Goal: Information Seeking & Learning: Learn about a topic

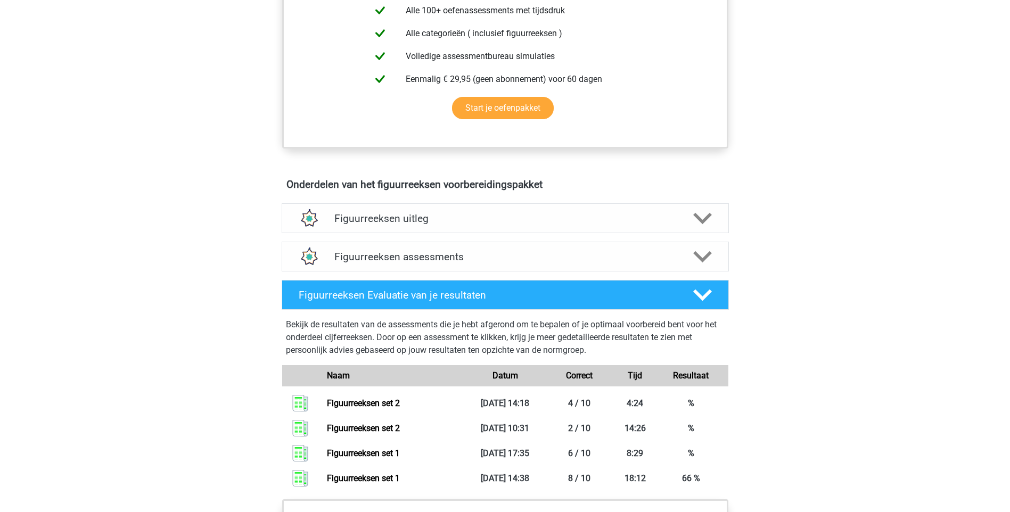
scroll to position [493, 0]
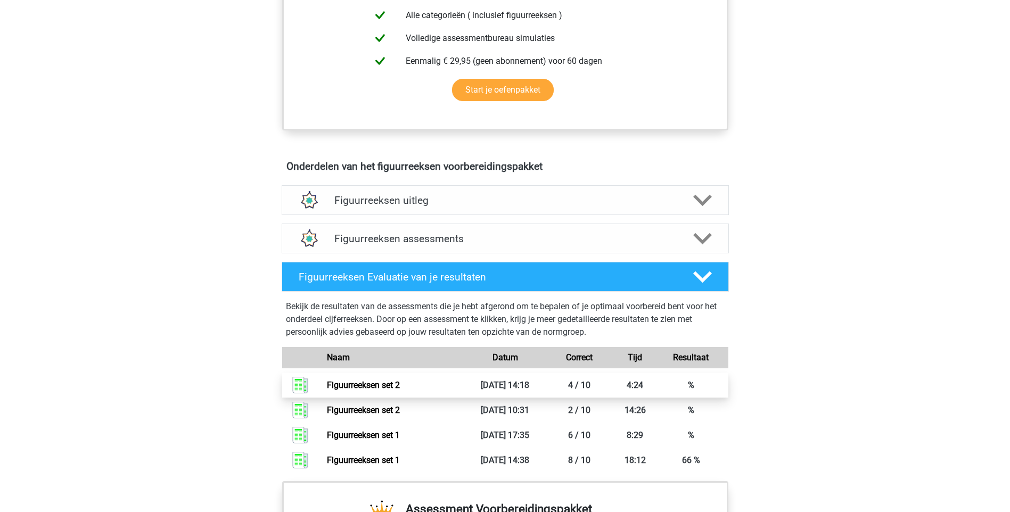
click at [400, 390] on link "Figuurreeksen set 2" at bounding box center [363, 385] width 73 height 10
click at [709, 233] on icon at bounding box center [702, 239] width 19 height 19
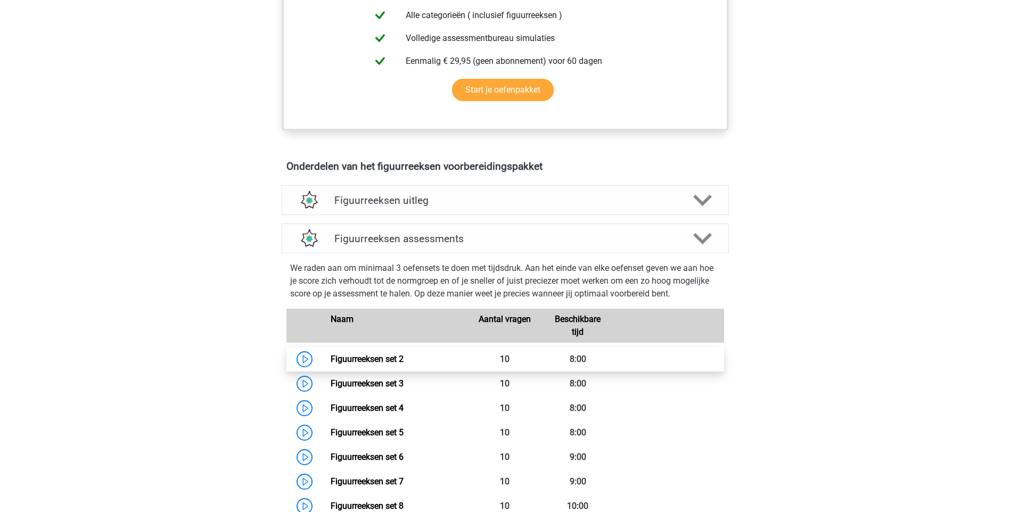
click at [404, 363] on link "Figuurreeksen set 2" at bounding box center [367, 359] width 73 height 10
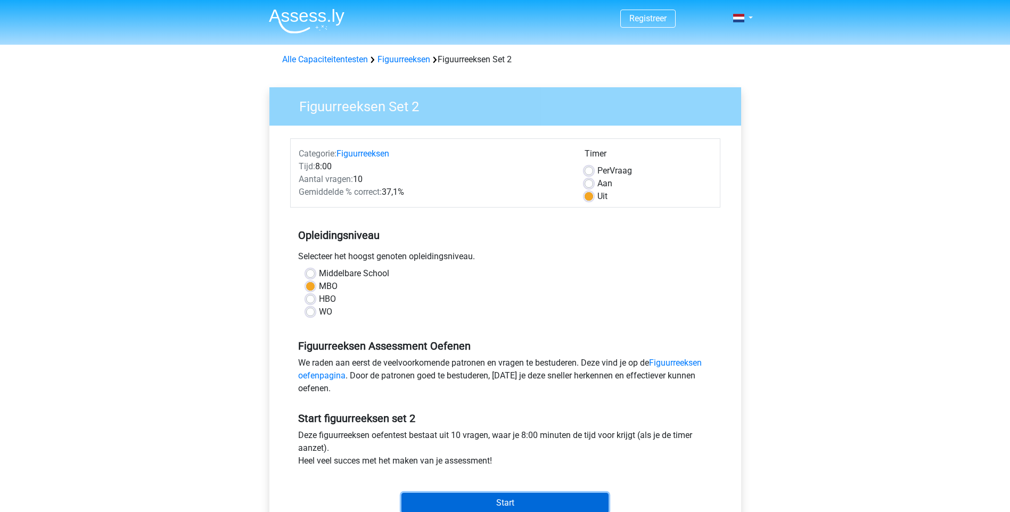
click at [499, 499] on input "Start" at bounding box center [505, 503] width 207 height 20
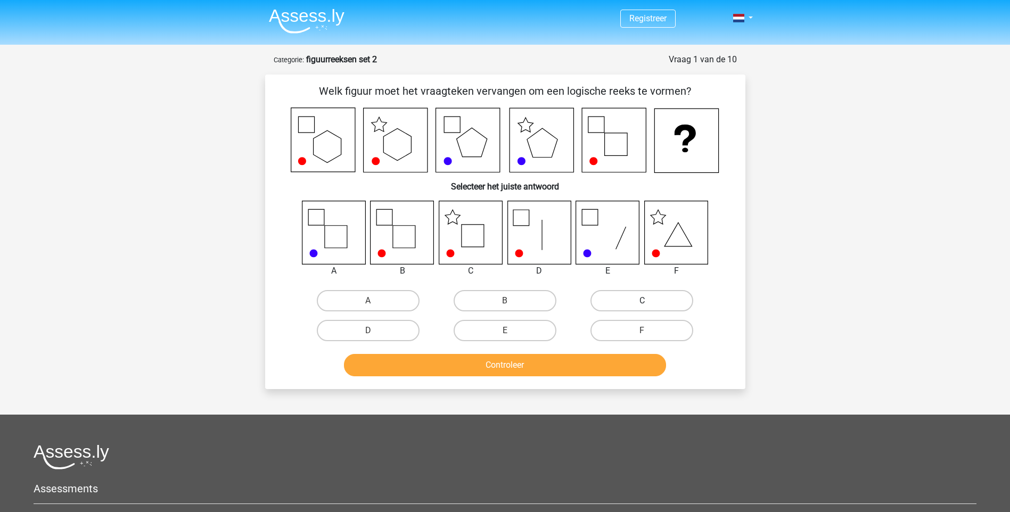
click at [657, 306] on label "C" at bounding box center [642, 300] width 103 height 21
click at [649, 306] on input "C" at bounding box center [645, 304] width 7 height 7
radio input "true"
click at [578, 363] on button "Controleer" at bounding box center [505, 365] width 322 height 22
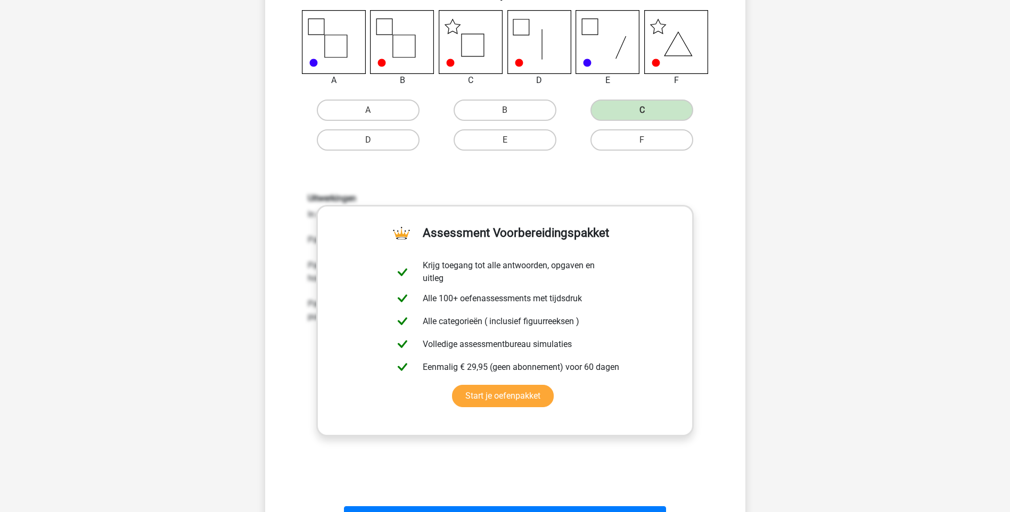
scroll to position [201, 0]
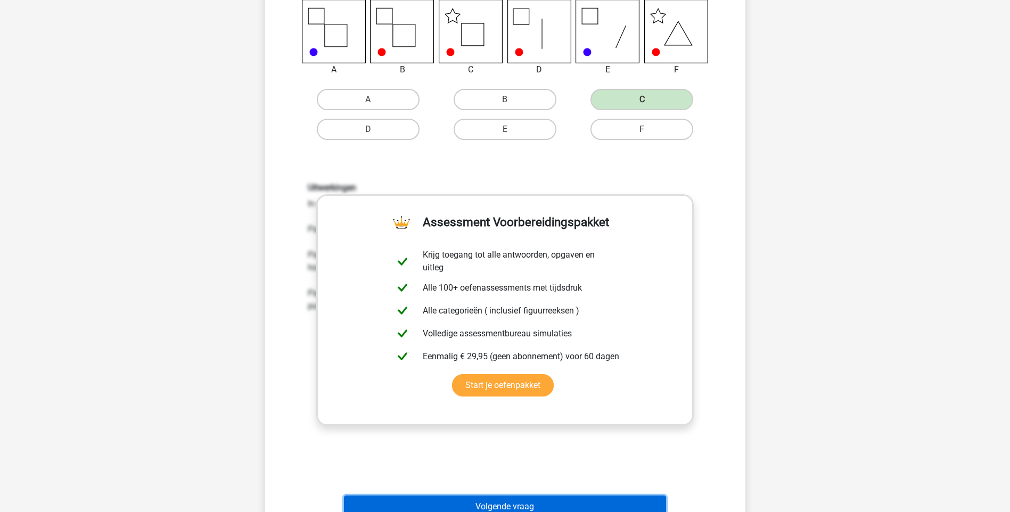
click at [504, 503] on button "Volgende vraag" at bounding box center [505, 507] width 322 height 22
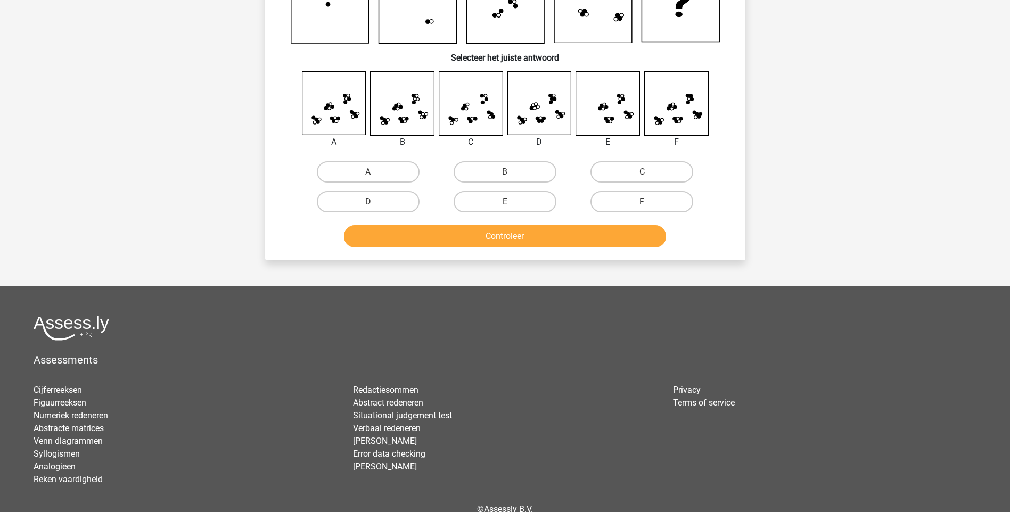
scroll to position [53, 0]
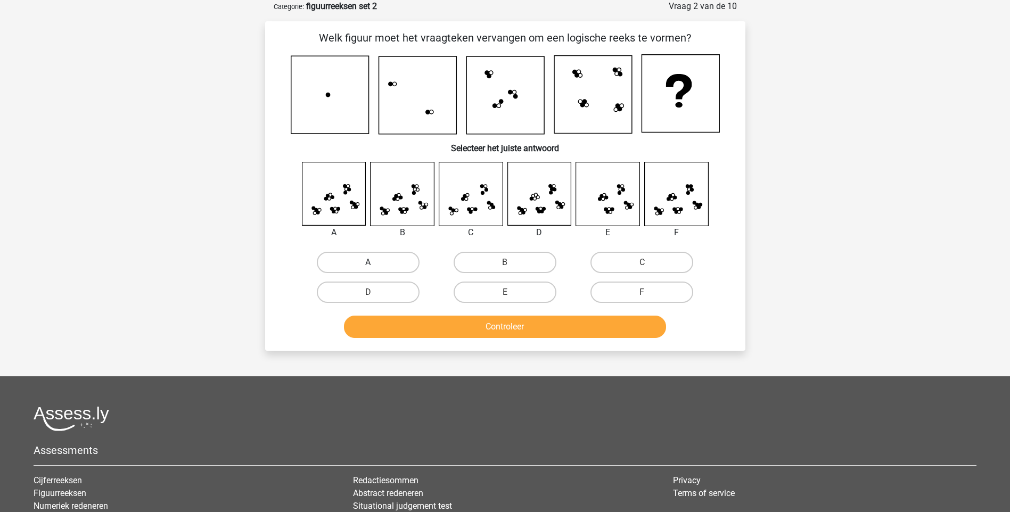
click at [369, 261] on label "A" at bounding box center [368, 262] width 103 height 21
click at [369, 263] on input "A" at bounding box center [371, 266] width 7 height 7
radio input "true"
click at [462, 318] on button "Controleer" at bounding box center [505, 327] width 322 height 22
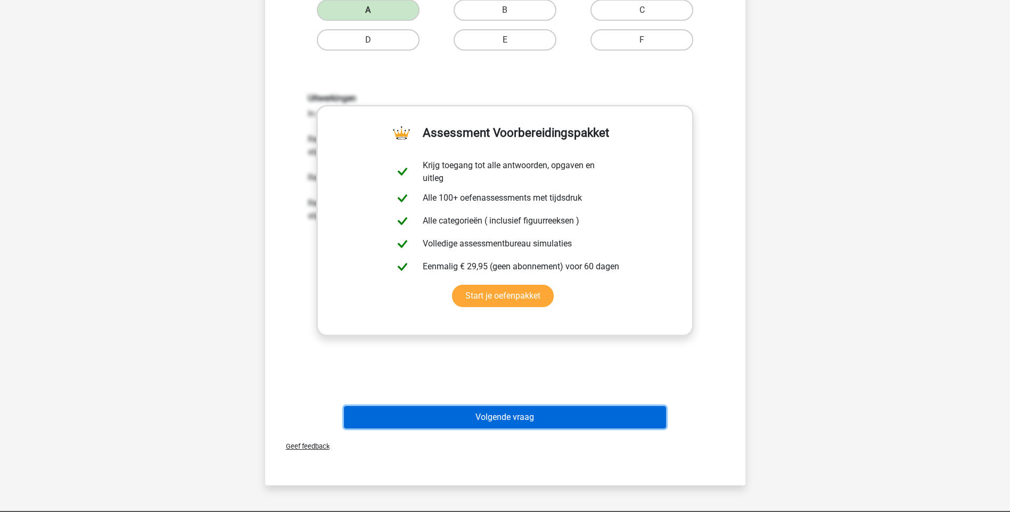
click at [493, 409] on button "Volgende vraag" at bounding box center [505, 417] width 322 height 22
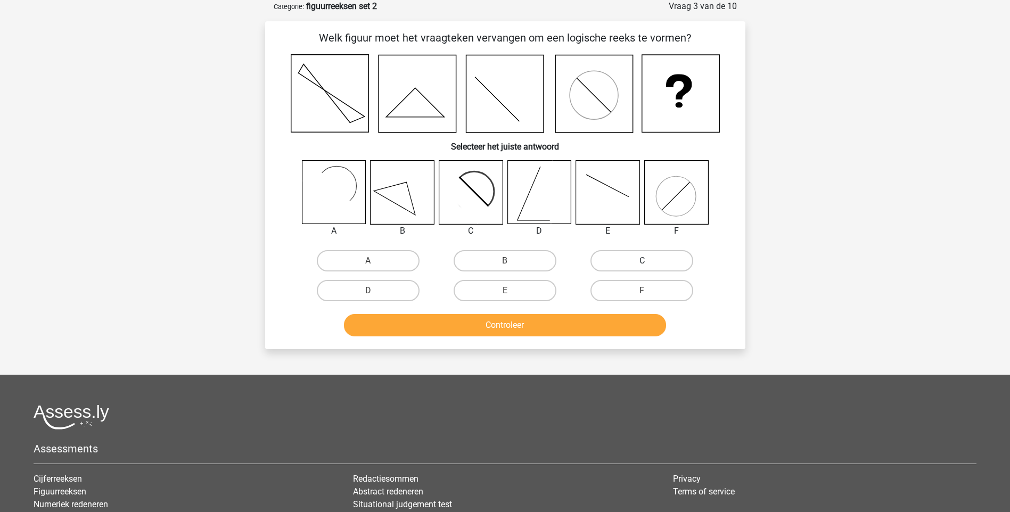
click at [630, 264] on label "C" at bounding box center [642, 260] width 103 height 21
click at [642, 264] on input "C" at bounding box center [645, 264] width 7 height 7
radio input "true"
click at [599, 327] on button "Controleer" at bounding box center [505, 325] width 322 height 22
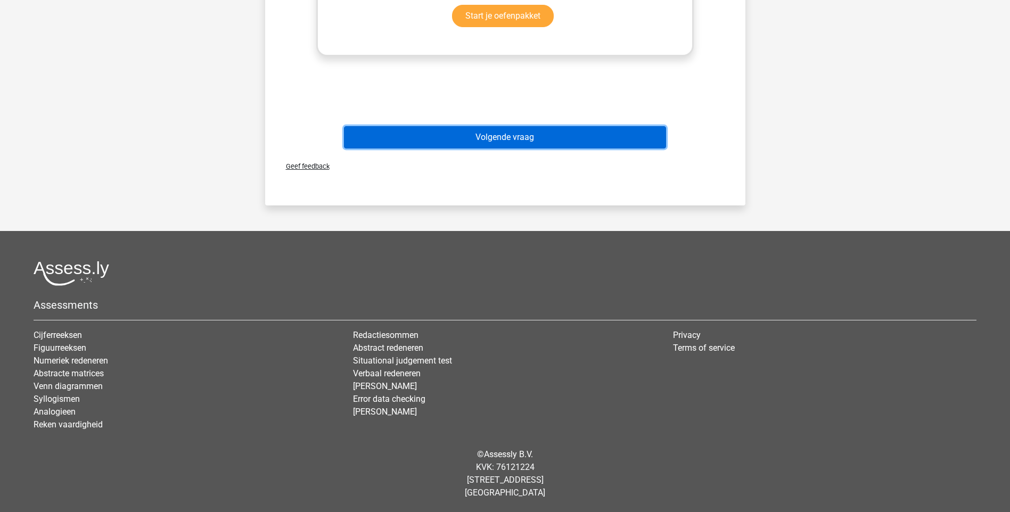
click at [534, 143] on button "Volgende vraag" at bounding box center [505, 137] width 322 height 22
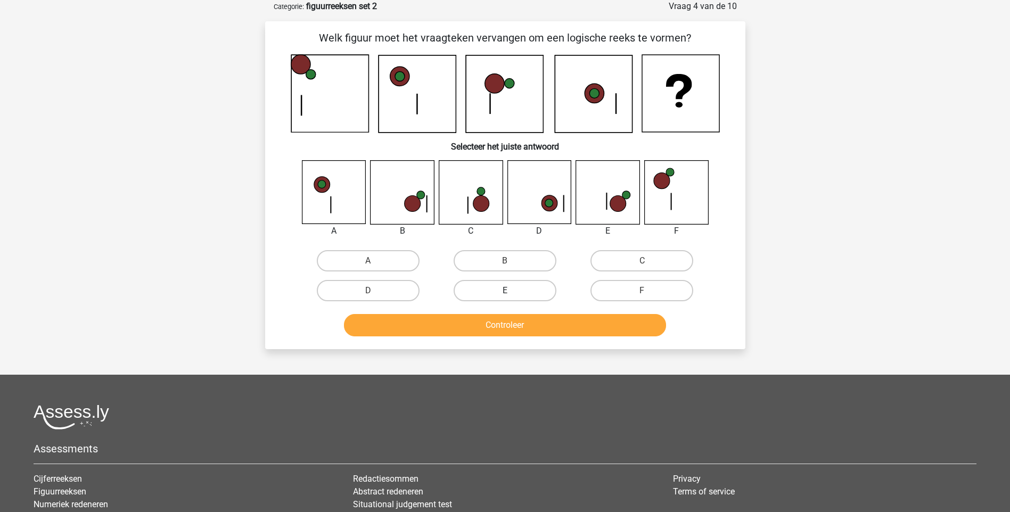
drag, startPoint x: 503, startPoint y: 285, endPoint x: 504, endPoint y: 293, distance: 8.6
click at [507, 287] on label "E" at bounding box center [505, 290] width 103 height 21
click at [507, 291] on input "E" at bounding box center [508, 294] width 7 height 7
radio input "true"
click at [495, 340] on div "Controleer" at bounding box center [505, 327] width 411 height 27
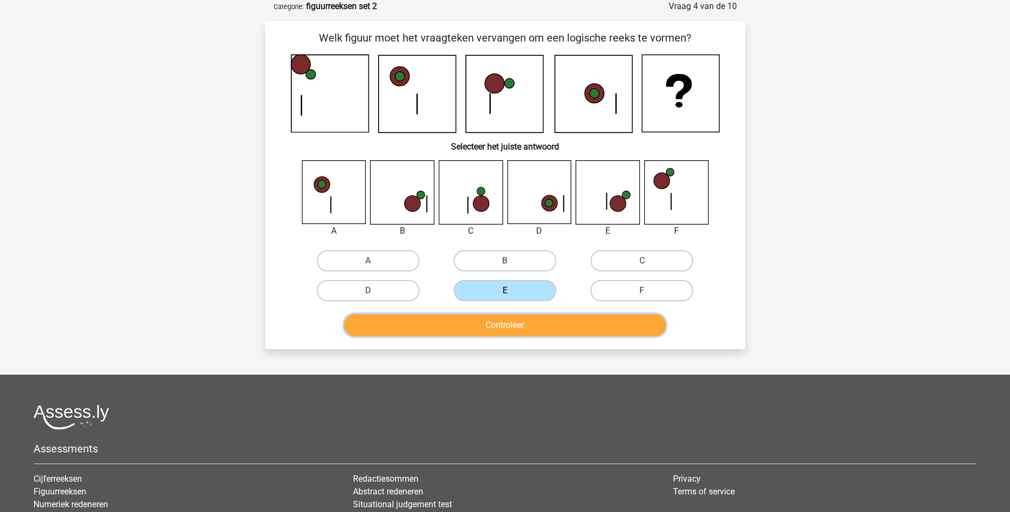
click at [502, 331] on button "Controleer" at bounding box center [505, 325] width 322 height 22
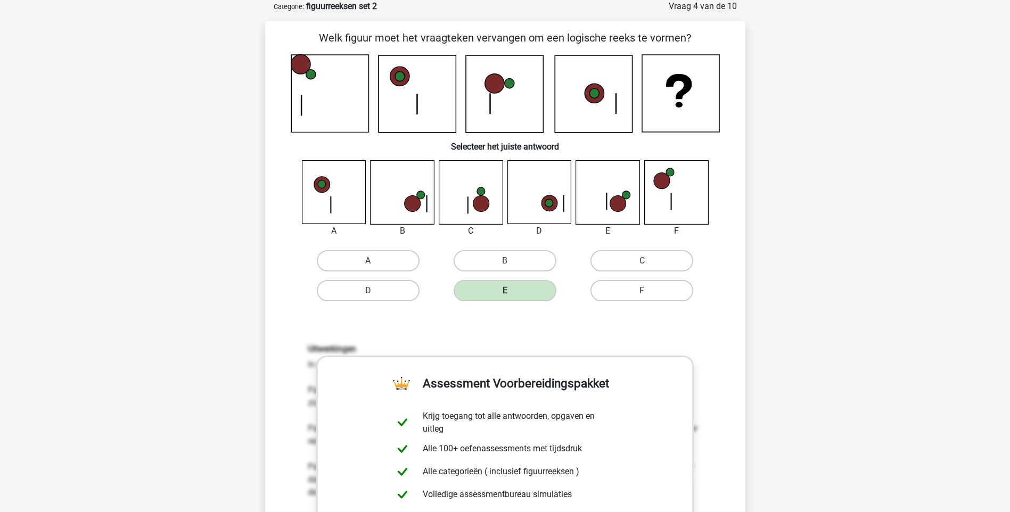
drag, startPoint x: 626, startPoint y: 34, endPoint x: 546, endPoint y: 322, distance: 299.0
click at [546, 322] on div "Uitwerkingen In deze opgave zijn drie patronen te onderscheiden: Patroon 1: De …" at bounding box center [505, 483] width 446 height 330
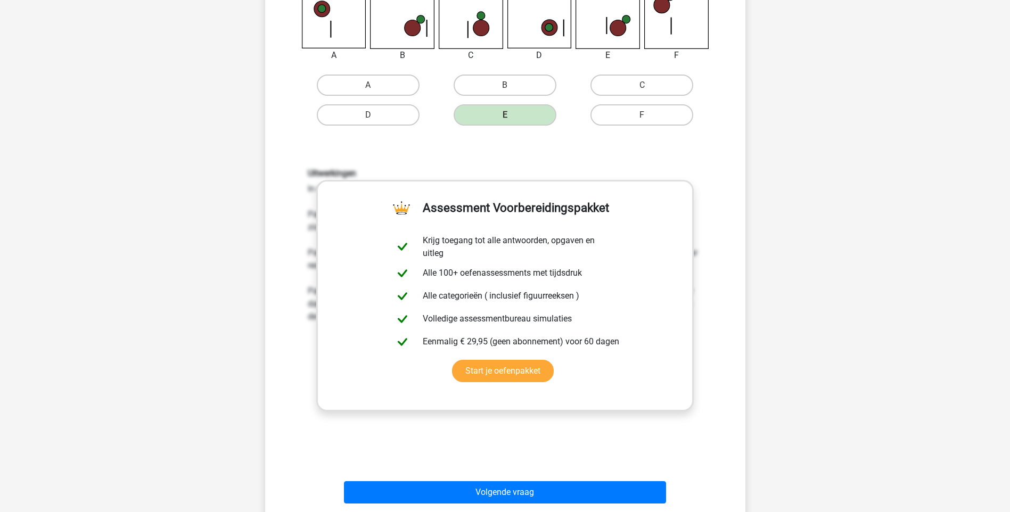
scroll to position [242, 0]
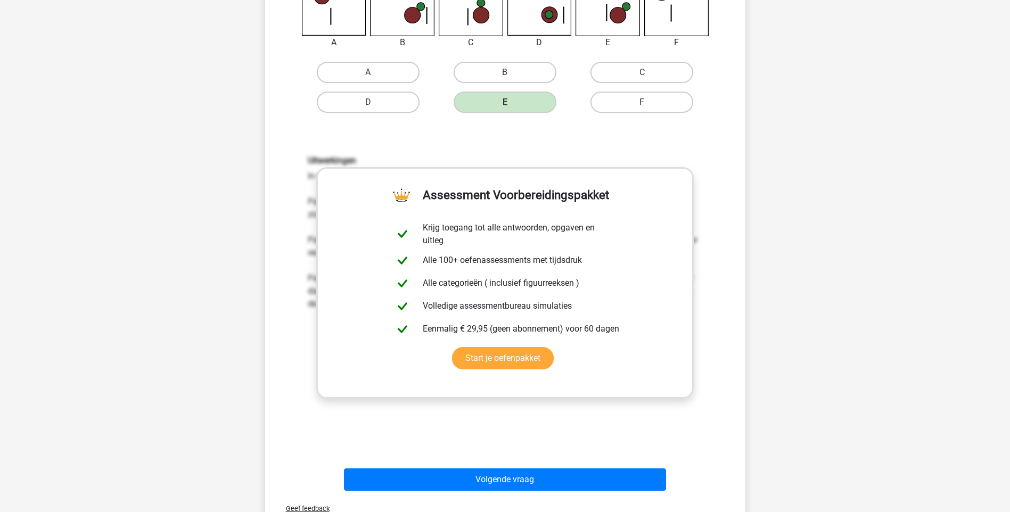
click at [466, 466] on div "Volgende vraag" at bounding box center [505, 477] width 446 height 35
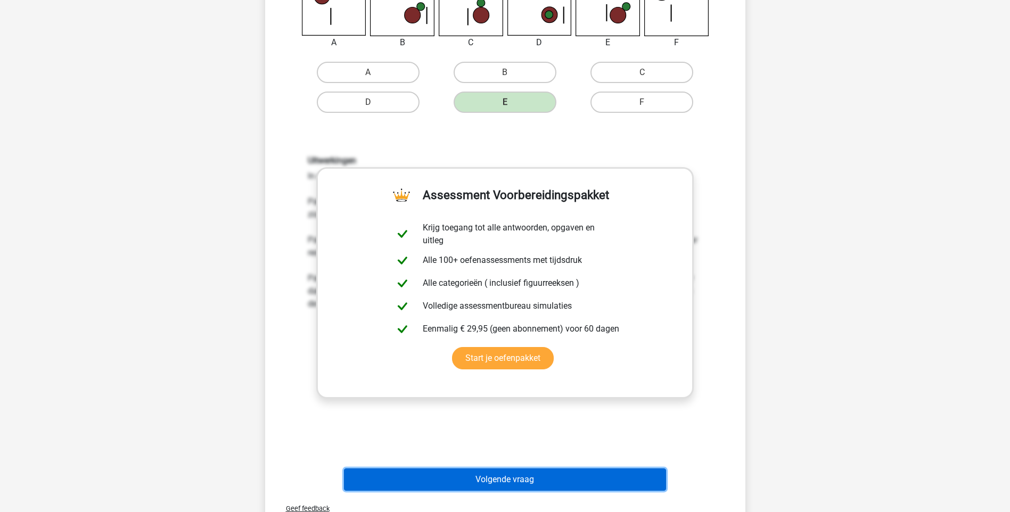
click at [552, 471] on button "Volgende vraag" at bounding box center [505, 480] width 322 height 22
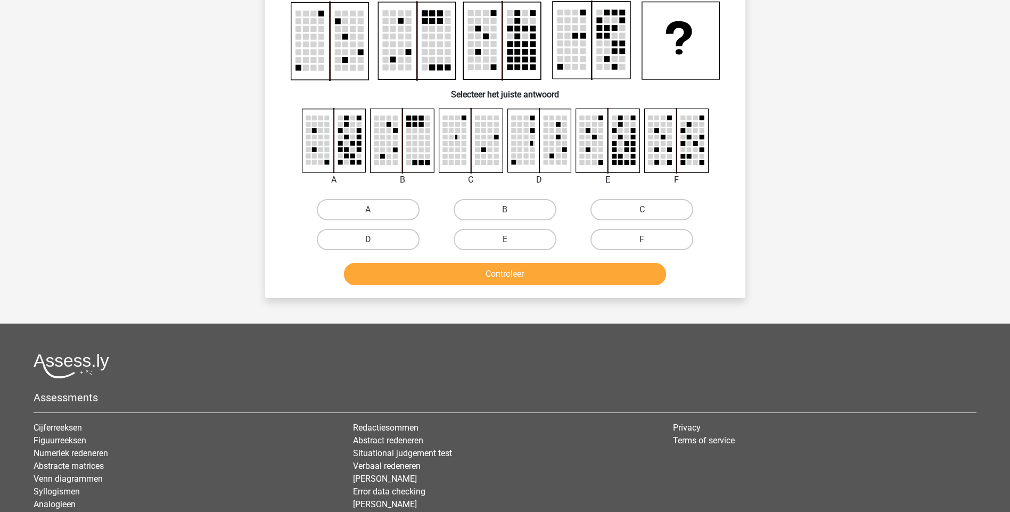
scroll to position [53, 0]
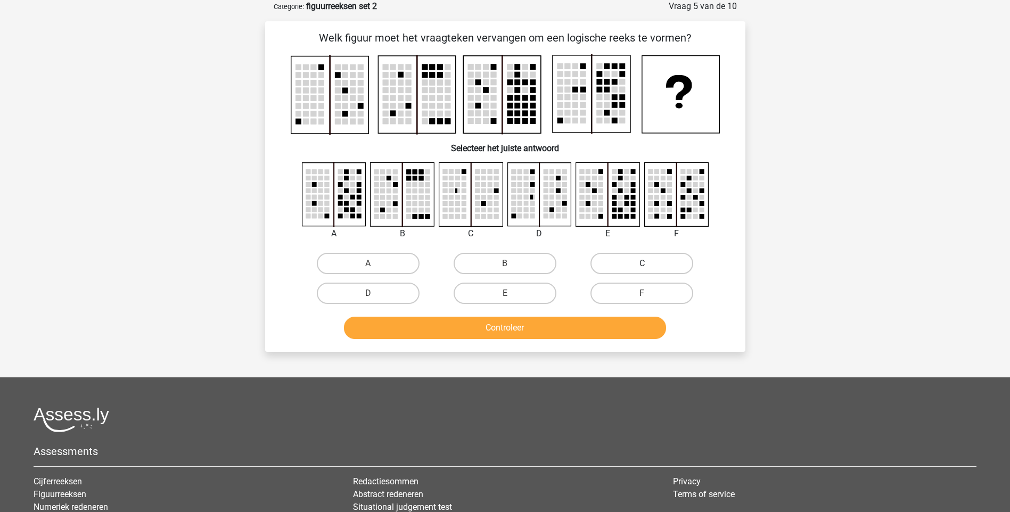
click at [611, 267] on label "C" at bounding box center [642, 263] width 103 height 21
click at [642, 267] on input "C" at bounding box center [645, 267] width 7 height 7
radio input "true"
drag, startPoint x: 601, startPoint y: 315, endPoint x: 594, endPoint y: 324, distance: 11.3
click at [594, 323] on div "Controleer" at bounding box center [505, 325] width 446 height 35
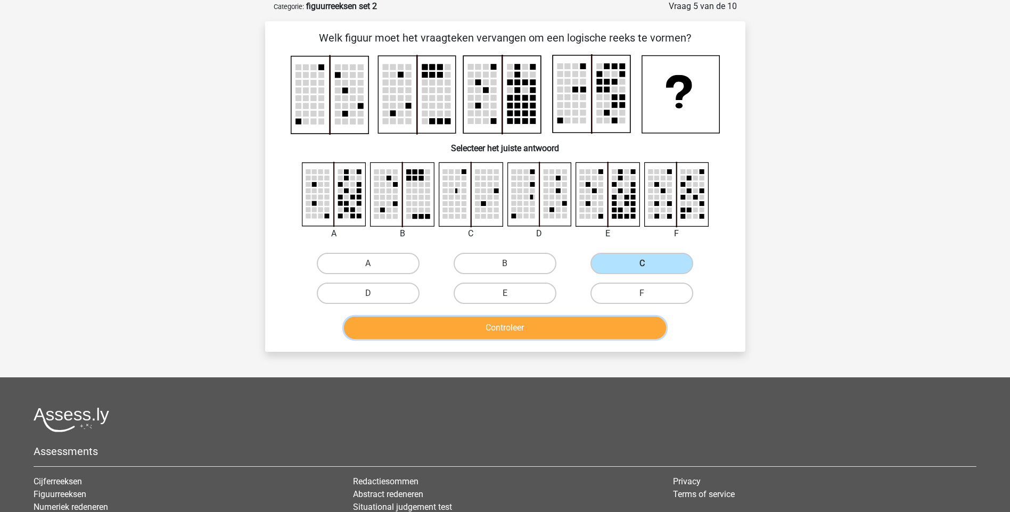
click at [593, 324] on button "Controleer" at bounding box center [505, 328] width 322 height 22
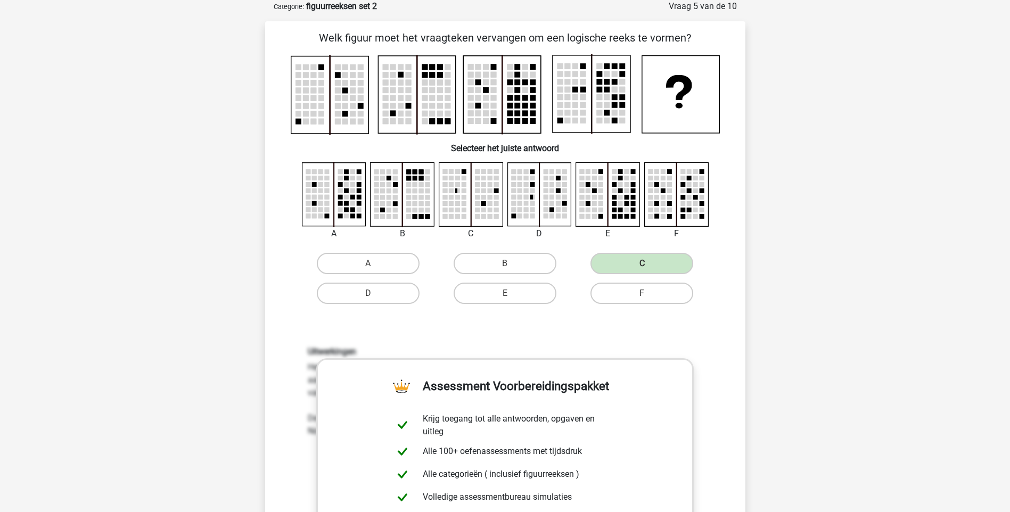
scroll to position [502, 0]
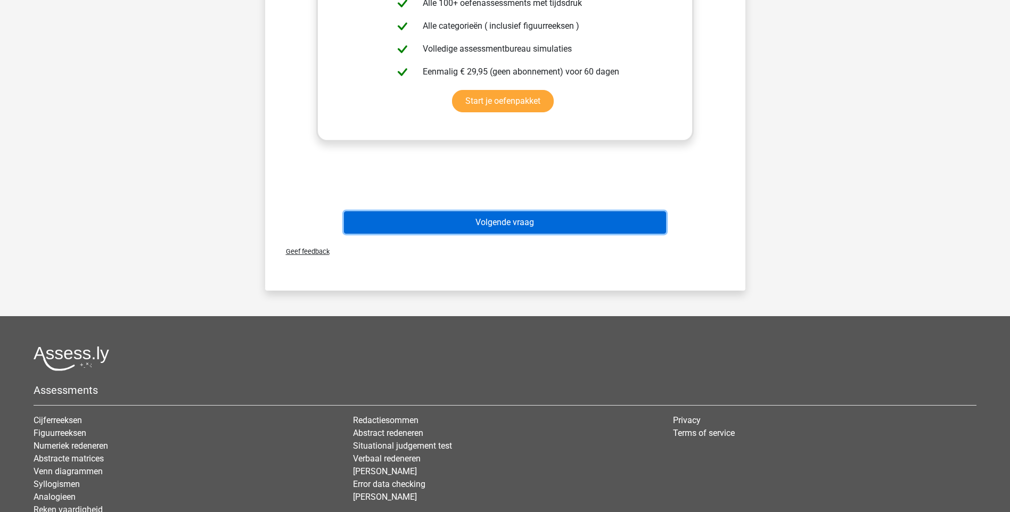
click at [563, 221] on button "Volgende vraag" at bounding box center [505, 222] width 322 height 22
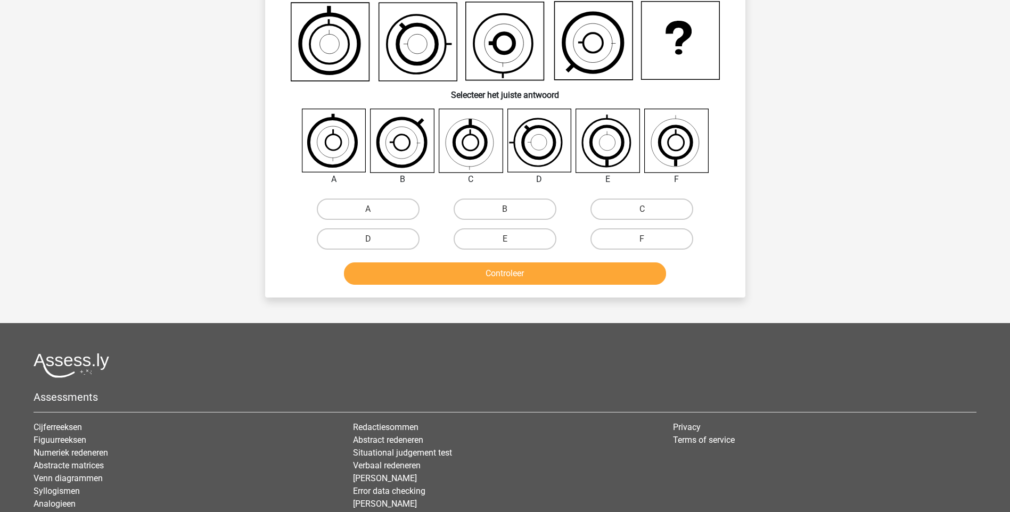
scroll to position [53, 0]
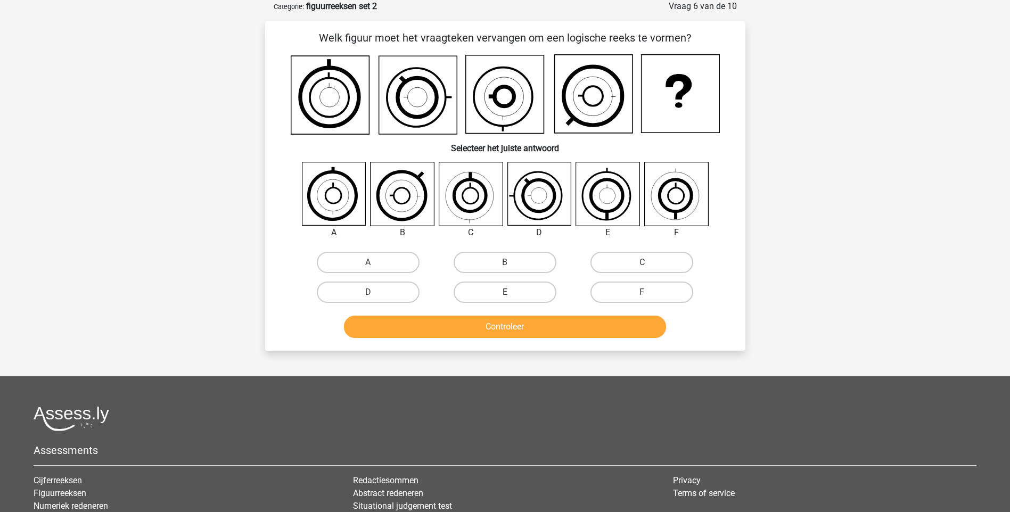
click at [525, 293] on label "E" at bounding box center [505, 292] width 103 height 21
click at [512, 293] on input "E" at bounding box center [508, 295] width 7 height 7
radio input "true"
click at [523, 326] on button "Controleer" at bounding box center [505, 327] width 322 height 22
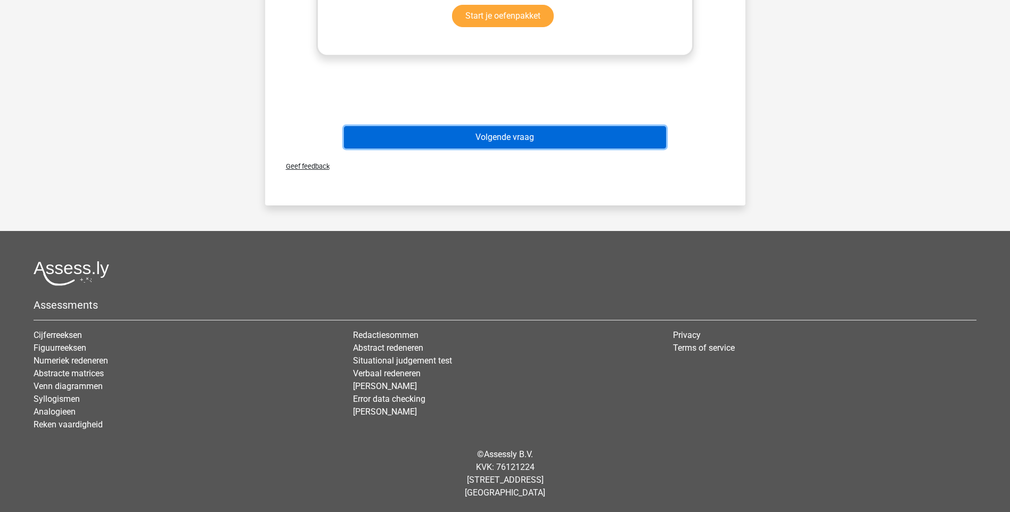
click at [526, 144] on button "Volgende vraag" at bounding box center [505, 137] width 322 height 22
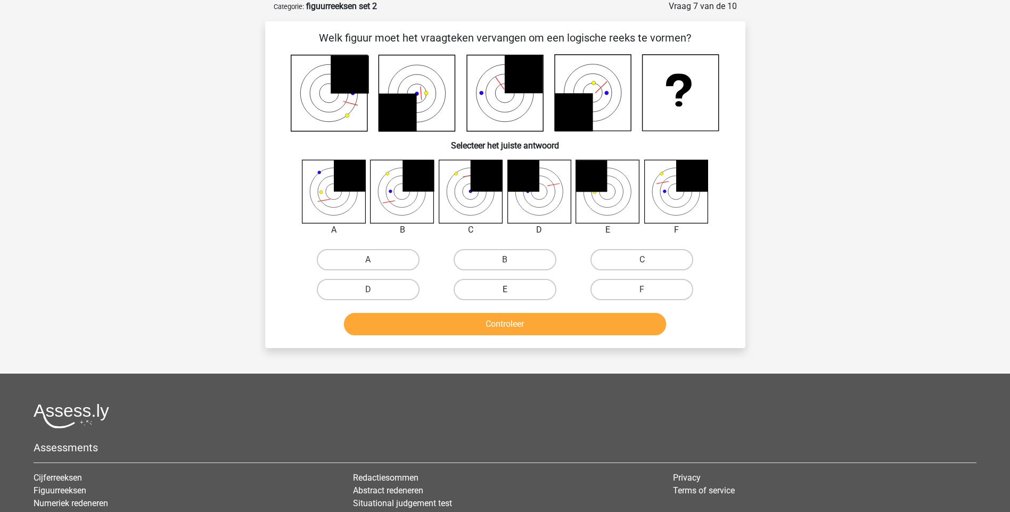
drag, startPoint x: 477, startPoint y: 260, endPoint x: 477, endPoint y: 285, distance: 24.5
click at [477, 260] on label "B" at bounding box center [505, 259] width 103 height 21
click at [505, 260] on input "B" at bounding box center [508, 263] width 7 height 7
radio input "true"
click at [472, 333] on button "Controleer" at bounding box center [505, 324] width 322 height 22
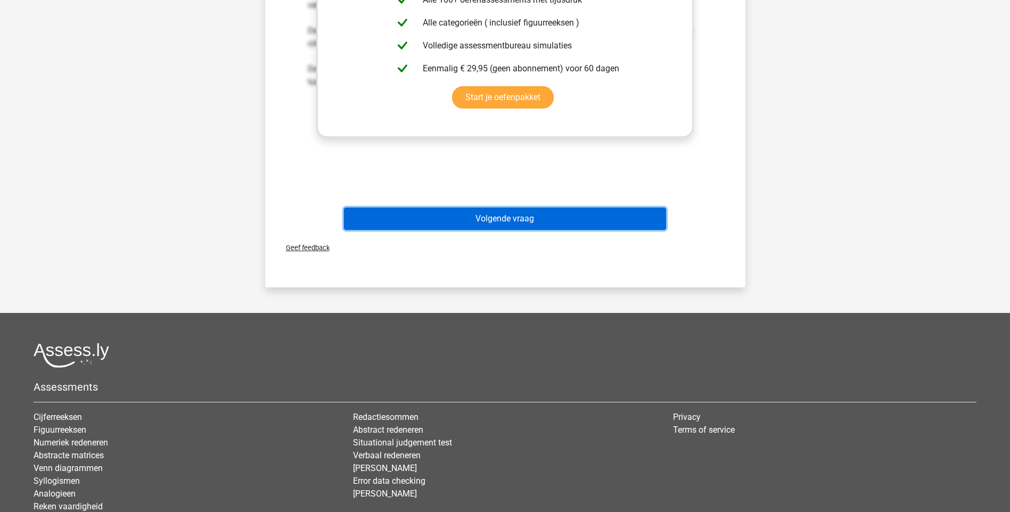
click at [543, 217] on button "Volgende vraag" at bounding box center [505, 219] width 322 height 22
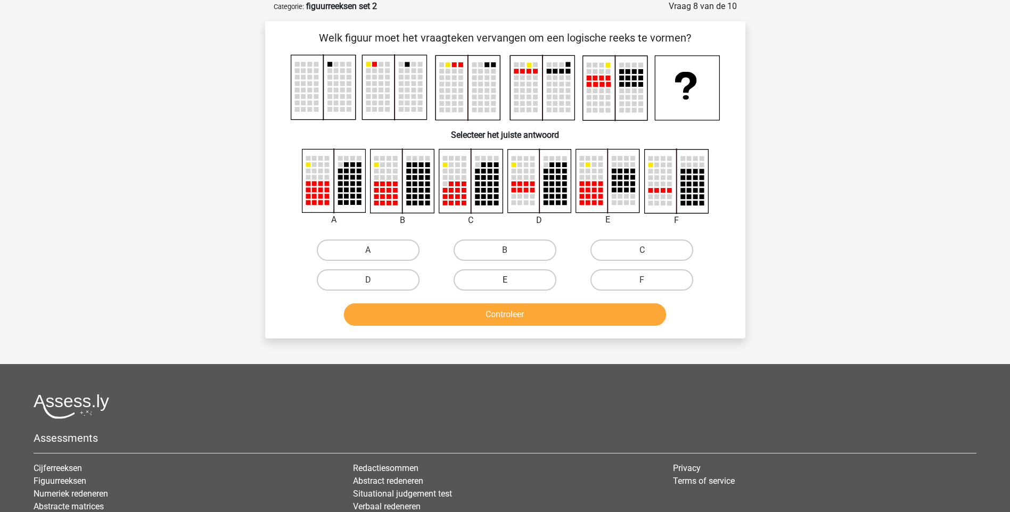
click at [548, 274] on label "E" at bounding box center [505, 279] width 103 height 21
click at [512, 280] on input "E" at bounding box center [508, 283] width 7 height 7
radio input "true"
click at [527, 322] on button "Controleer" at bounding box center [505, 315] width 322 height 22
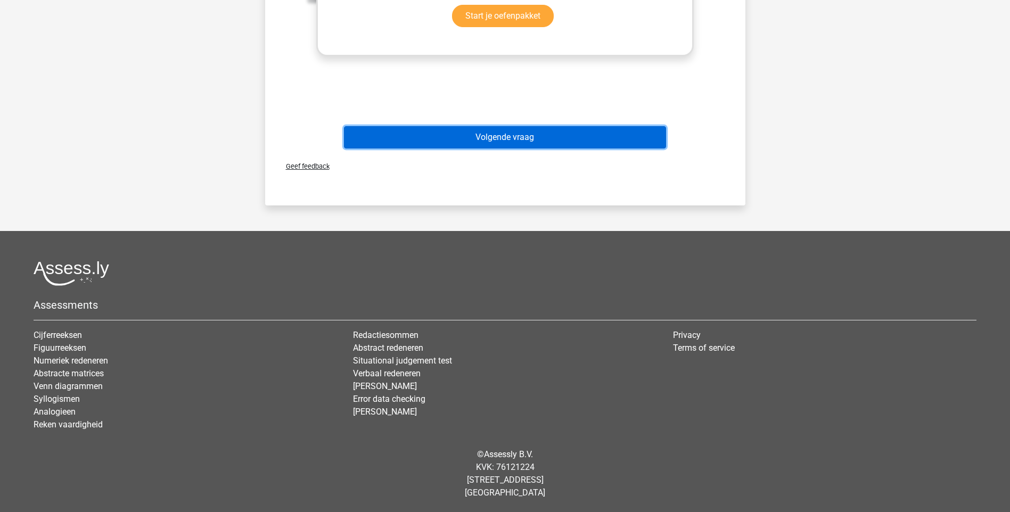
click at [505, 138] on button "Volgende vraag" at bounding box center [505, 137] width 322 height 22
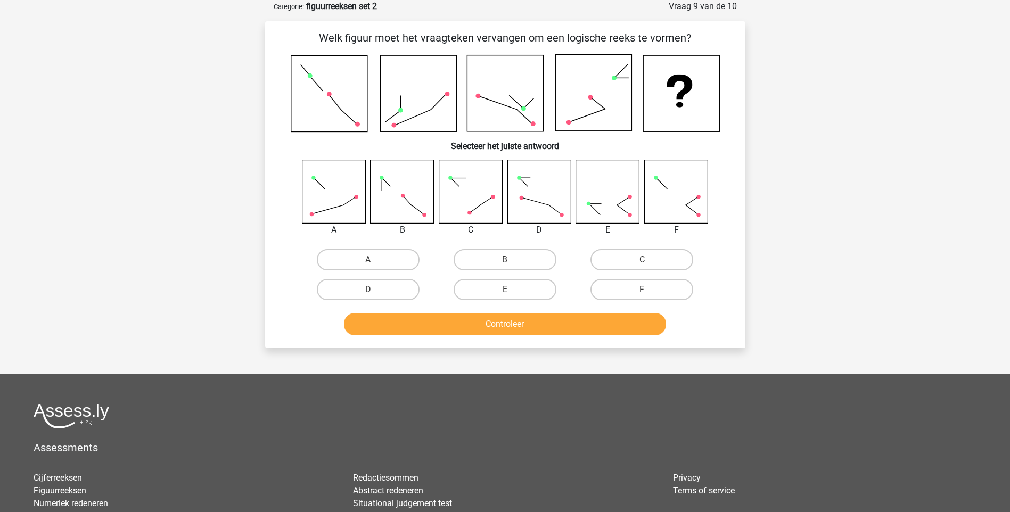
click at [506, 262] on input "B" at bounding box center [508, 263] width 7 height 7
radio input "true"
click at [518, 322] on button "Controleer" at bounding box center [505, 324] width 322 height 22
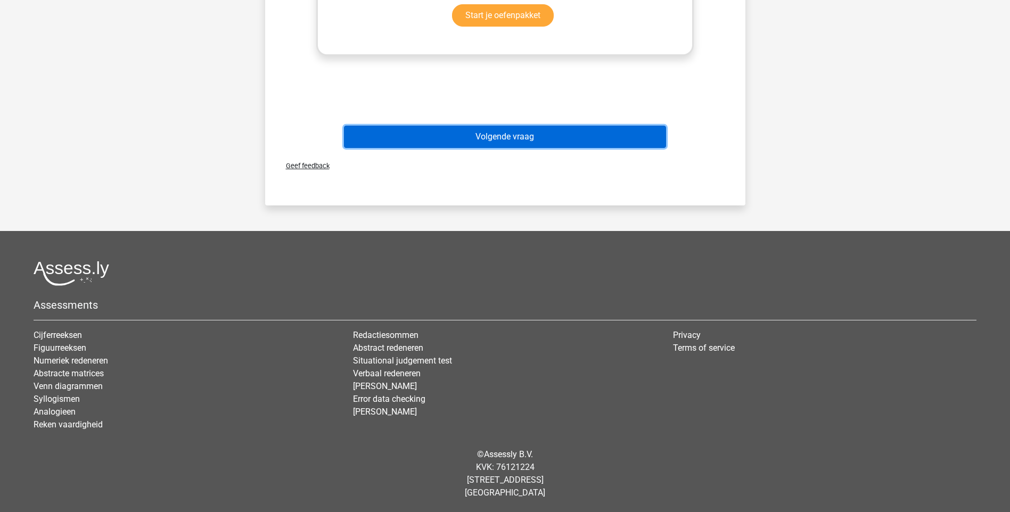
click at [545, 141] on button "Volgende vraag" at bounding box center [505, 137] width 322 height 22
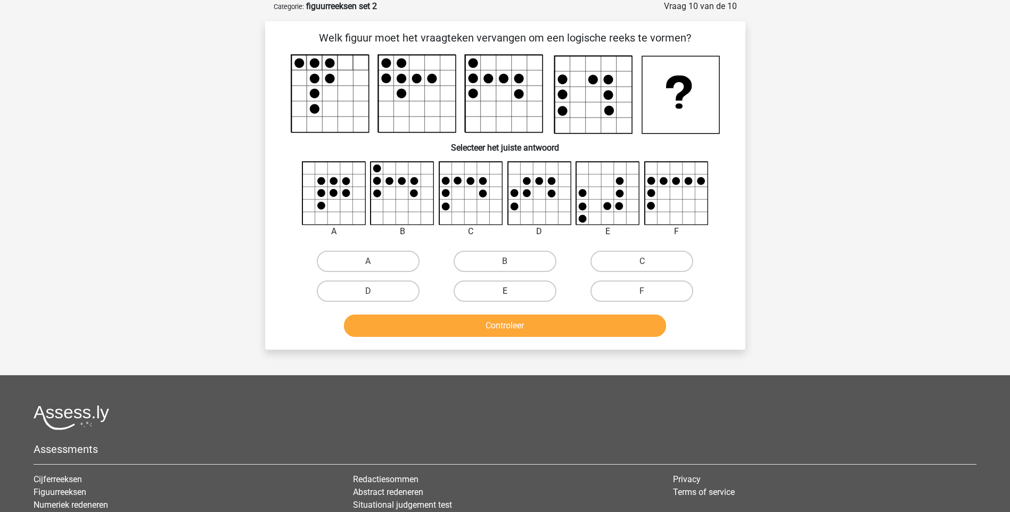
drag, startPoint x: 506, startPoint y: 263, endPoint x: 519, endPoint y: 290, distance: 29.5
click at [506, 264] on input "B" at bounding box center [508, 264] width 7 height 7
radio input "true"
drag, startPoint x: 518, startPoint y: 310, endPoint x: 519, endPoint y: 321, distance: 10.7
click at [519, 318] on div "Controleer" at bounding box center [505, 323] width 446 height 35
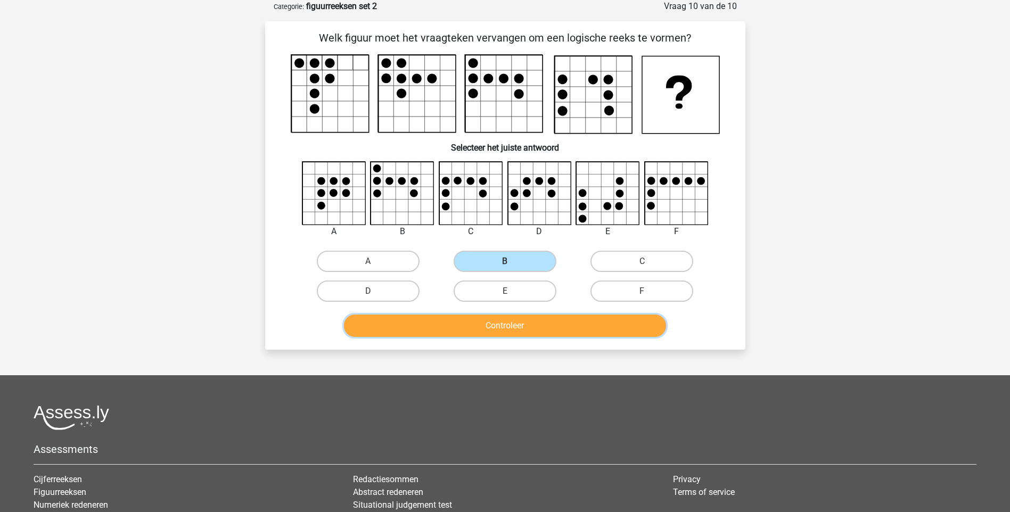
click at [519, 321] on button "Controleer" at bounding box center [505, 326] width 322 height 22
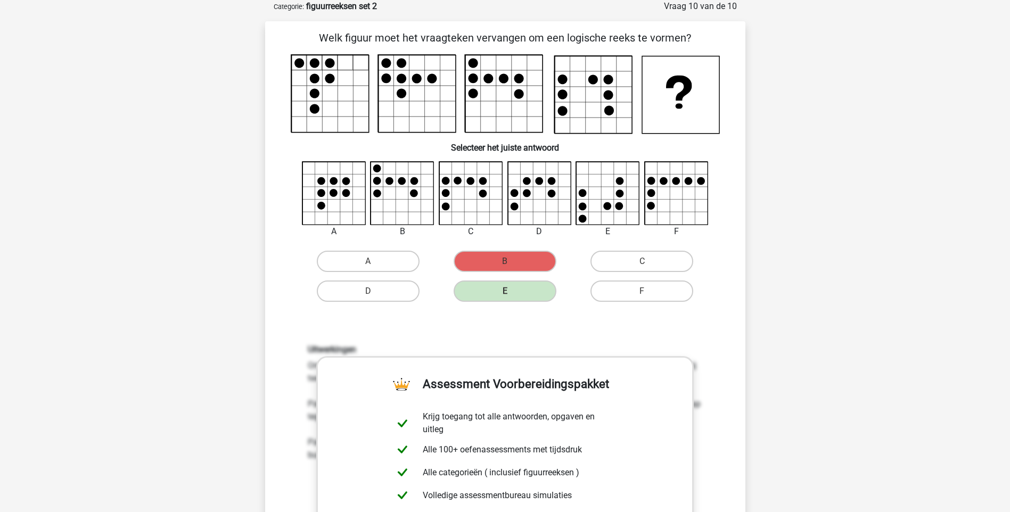
scroll to position [585, 0]
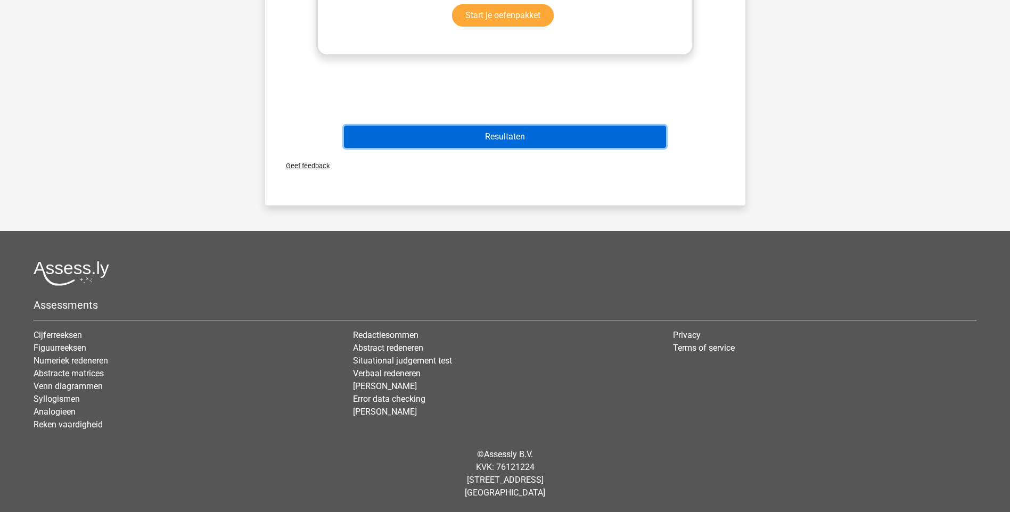
click at [497, 151] on div "Resultaten" at bounding box center [505, 139] width 411 height 27
click at [525, 143] on button "Resultaten" at bounding box center [505, 137] width 322 height 22
